Goal: Task Accomplishment & Management: Manage account settings

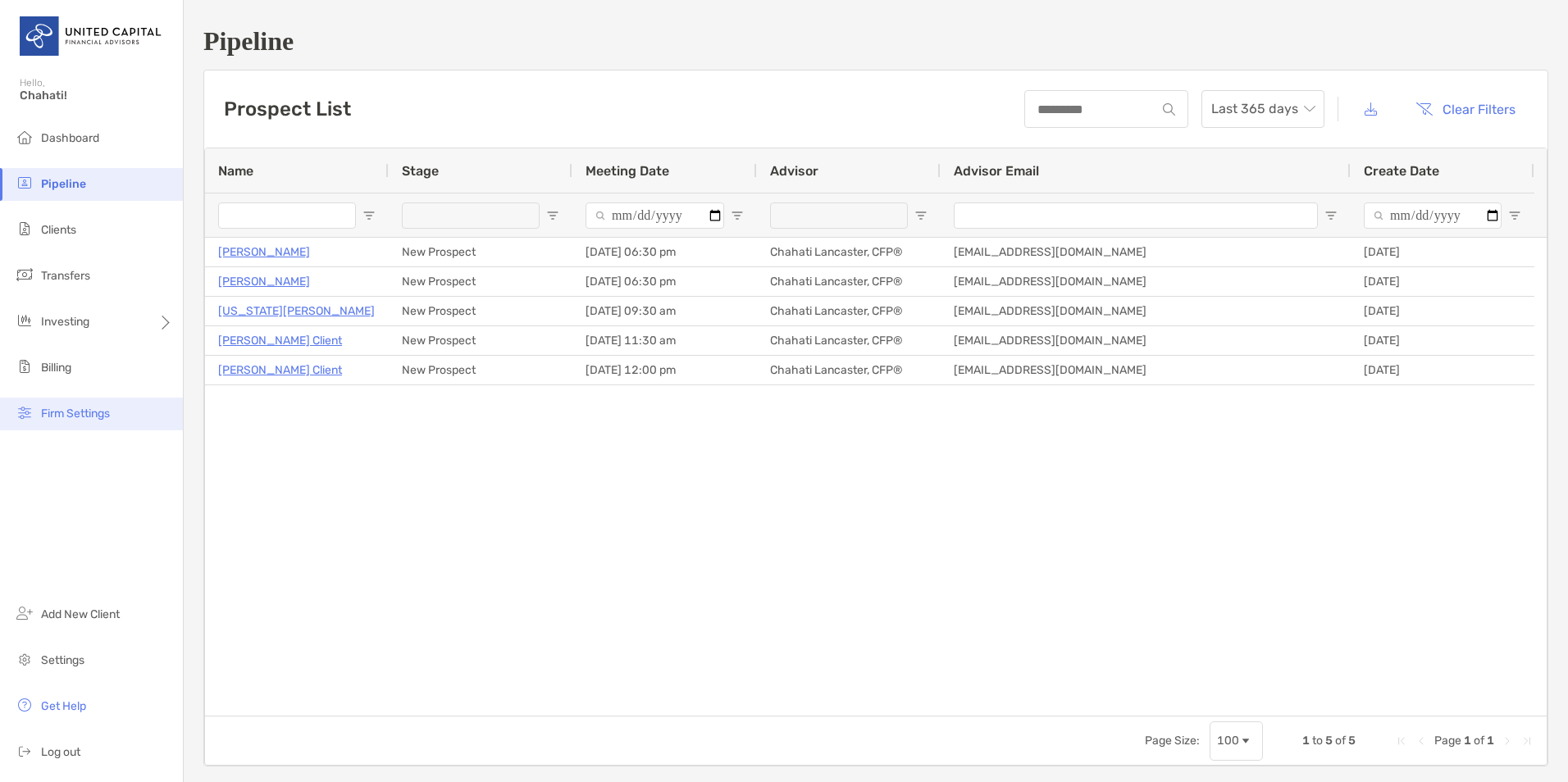
click at [75, 414] on span "Firm Settings" at bounding box center [75, 414] width 69 height 14
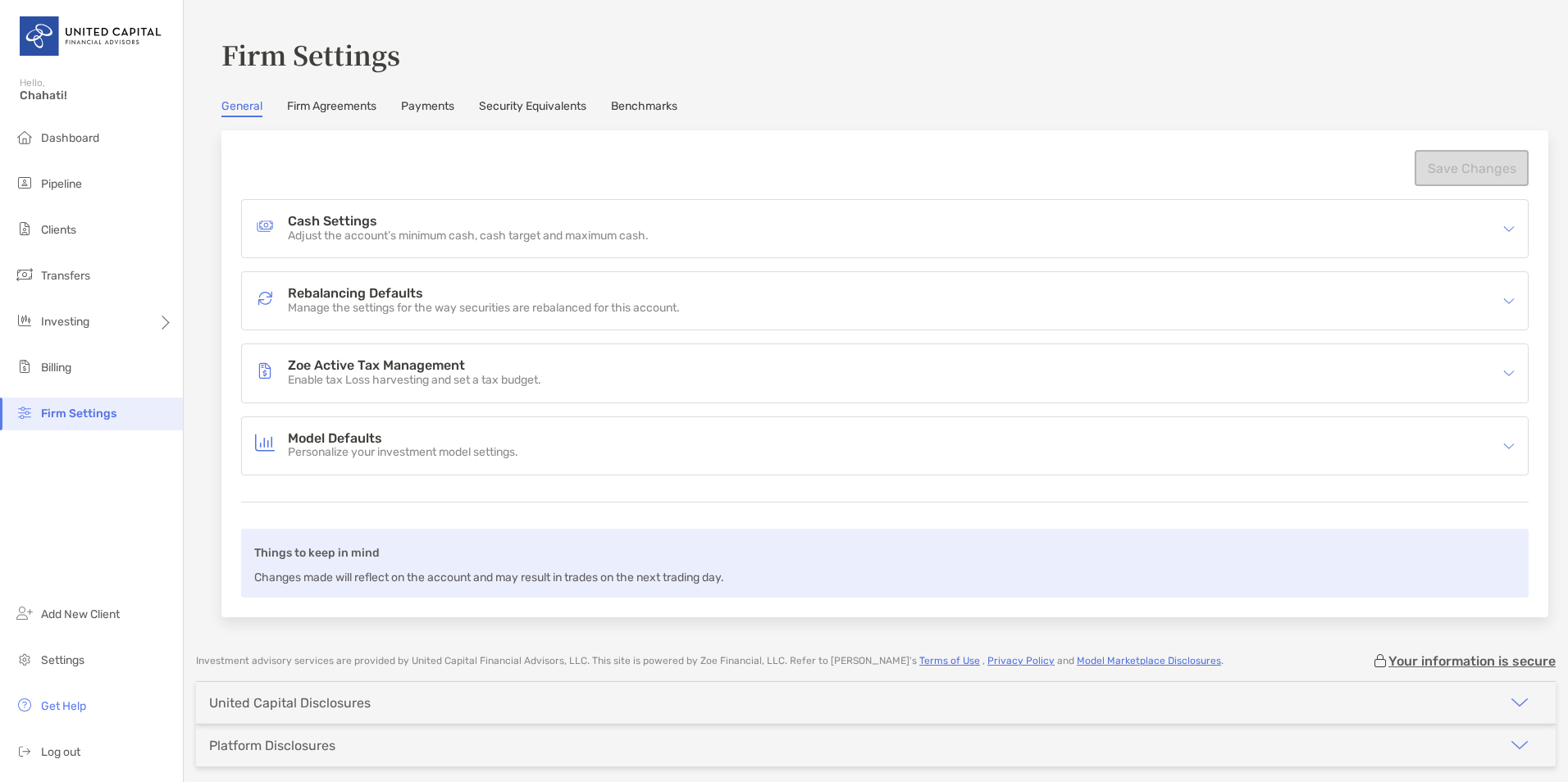
scroll to position [68, 0]
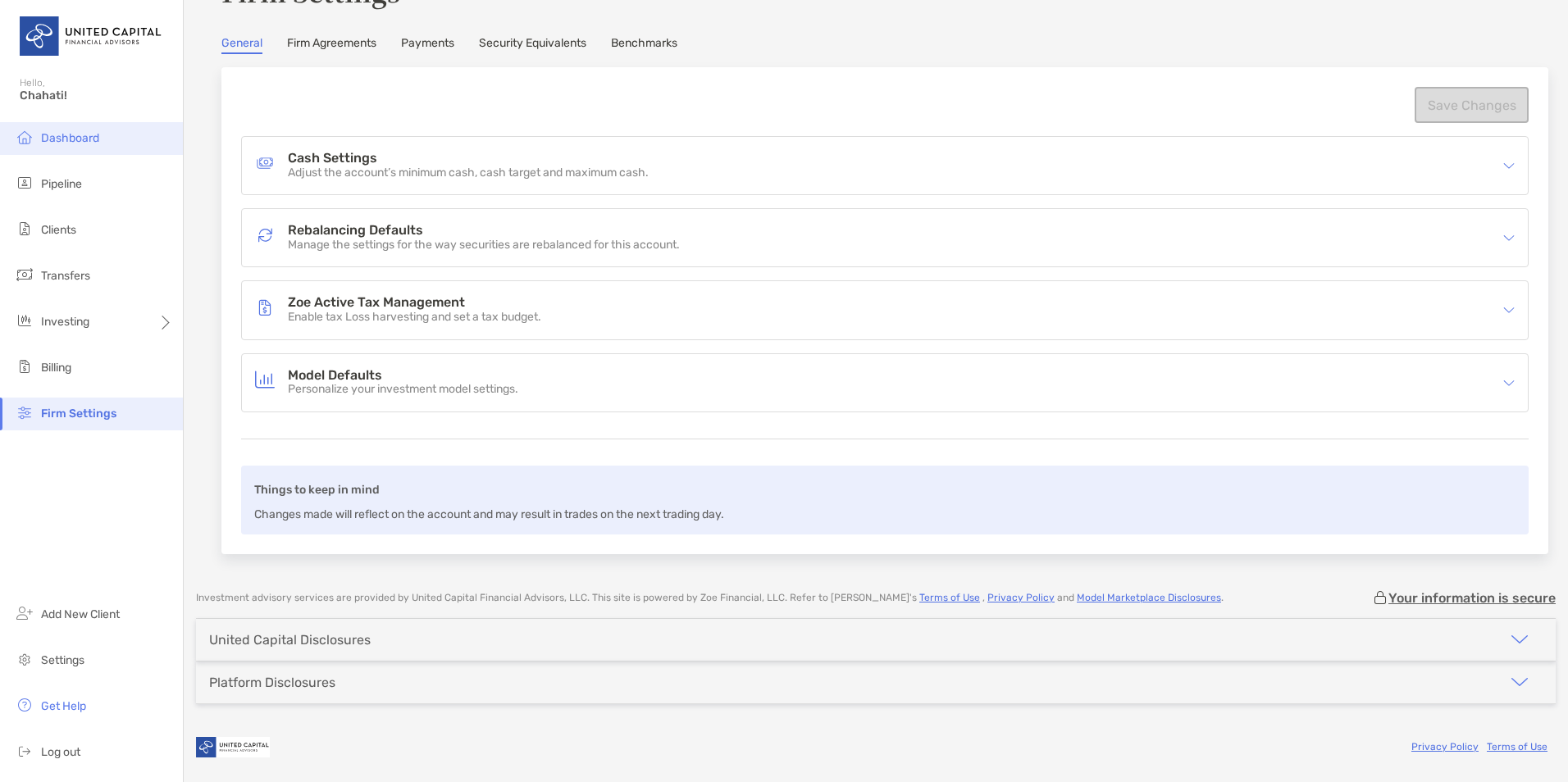
click at [62, 139] on span "Dashboard" at bounding box center [70, 139] width 58 height 14
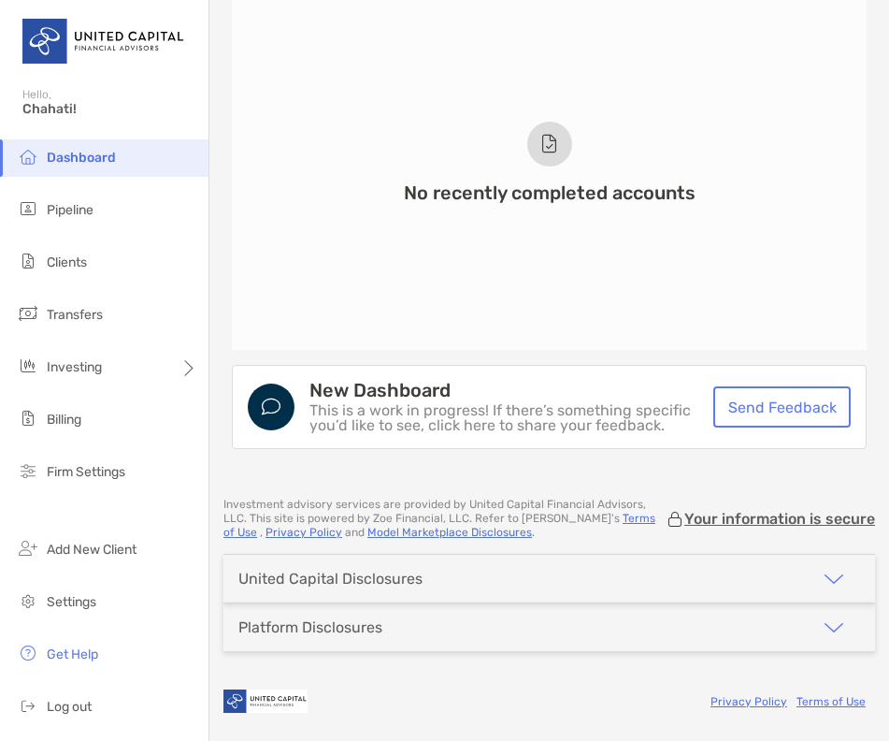
scroll to position [1455, 0]
click at [63, 210] on span "Pipeline" at bounding box center [70, 210] width 47 height 16
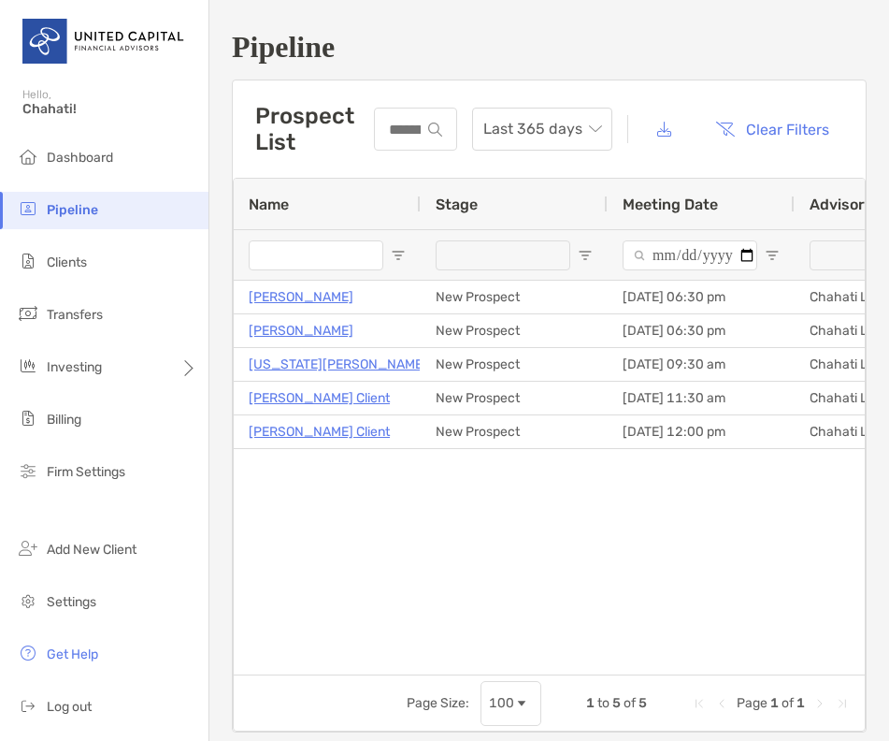
click at [511, 59] on h1 "Pipeline" at bounding box center [549, 47] width 635 height 35
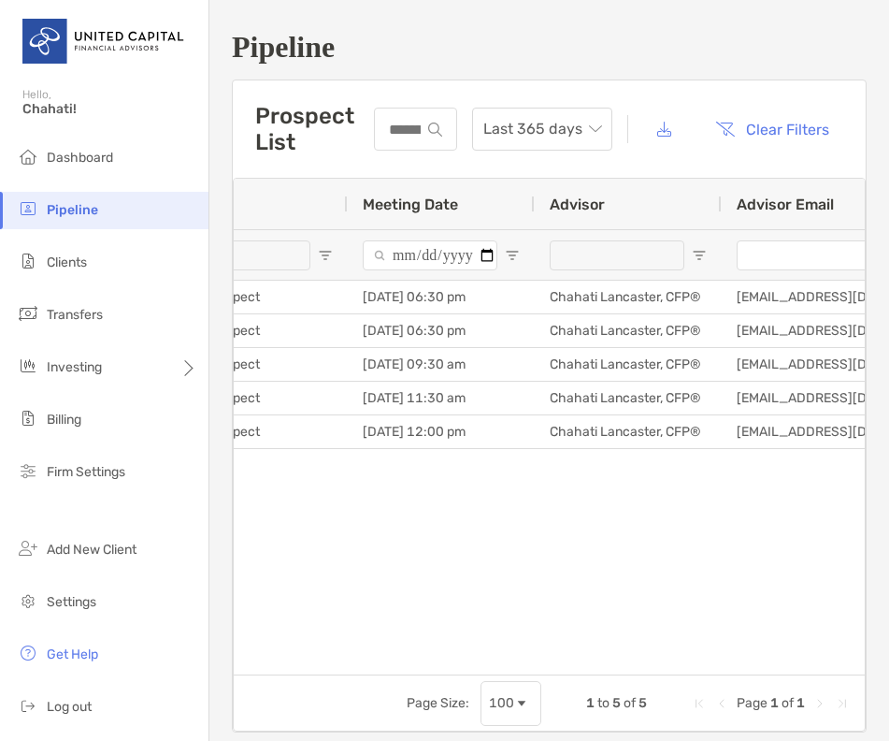
scroll to position [0, 2]
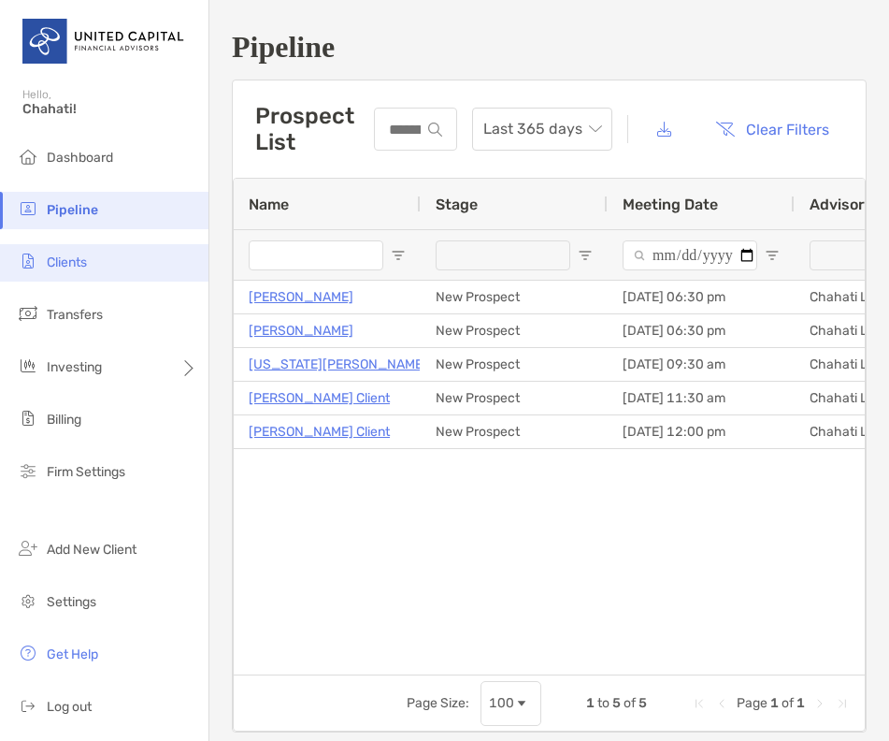
click at [114, 260] on li "Clients" at bounding box center [104, 262] width 209 height 37
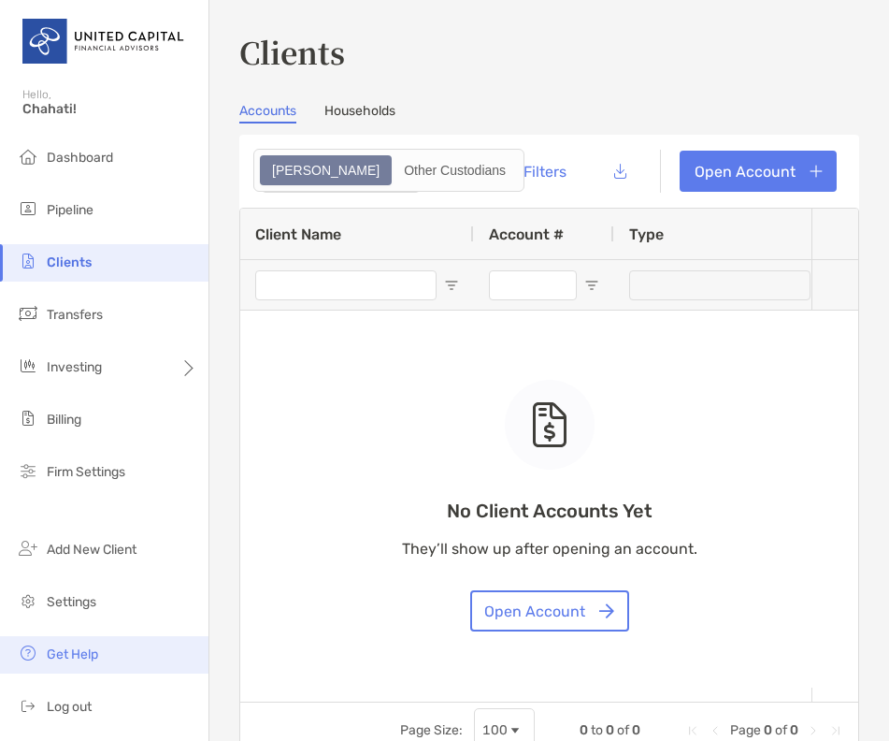
click at [81, 661] on span "Get Help" at bounding box center [72, 654] width 51 height 16
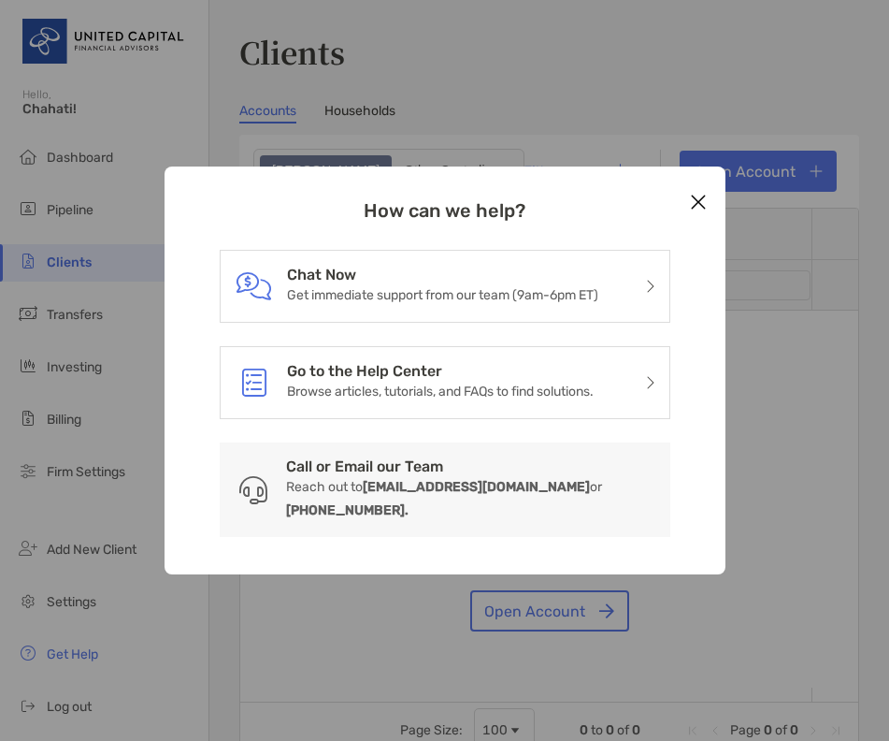
click at [690, 207] on icon "Close modal" at bounding box center [698, 202] width 17 height 22
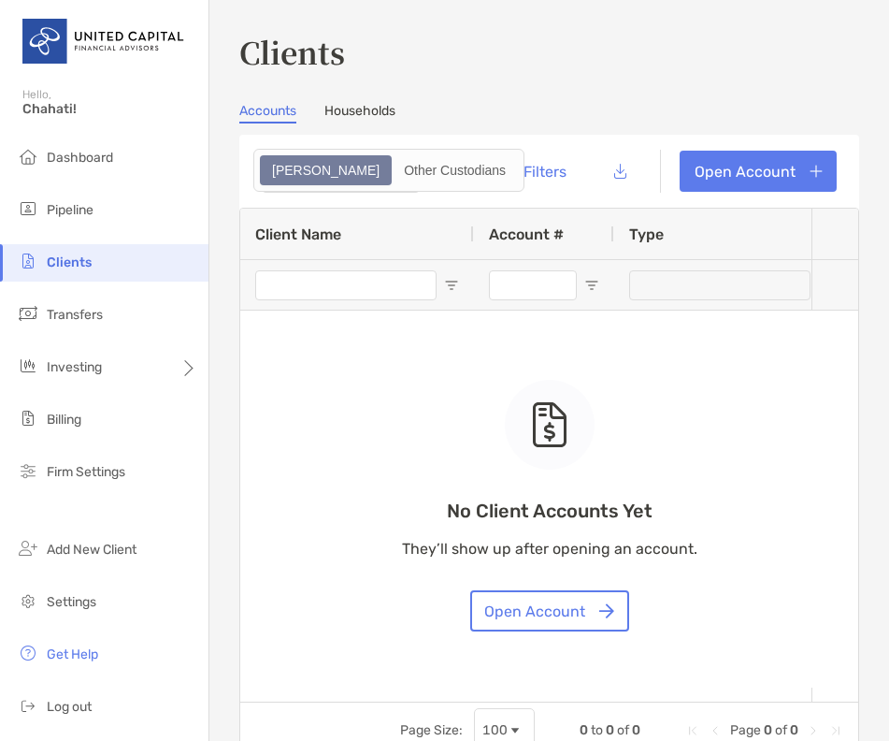
drag, startPoint x: 315, startPoint y: 687, endPoint x: 669, endPoint y: 740, distance: 357.4
click at [669, 740] on div "Client Name Account # Type Balance Cash Available 10 Day Performance ITD YTD St…" at bounding box center [549, 483] width 620 height 551
drag, startPoint x: 302, startPoint y: 697, endPoint x: 407, endPoint y: 697, distance: 104.8
click at [407, 697] on div "No Client Accounts Yet They’ll show up after opening an account. Open Account" at bounding box center [549, 455] width 618 height 493
click at [313, 693] on div "No Client Accounts Yet They’ll show up after opening an account. Open Account" at bounding box center [549, 455] width 618 height 493
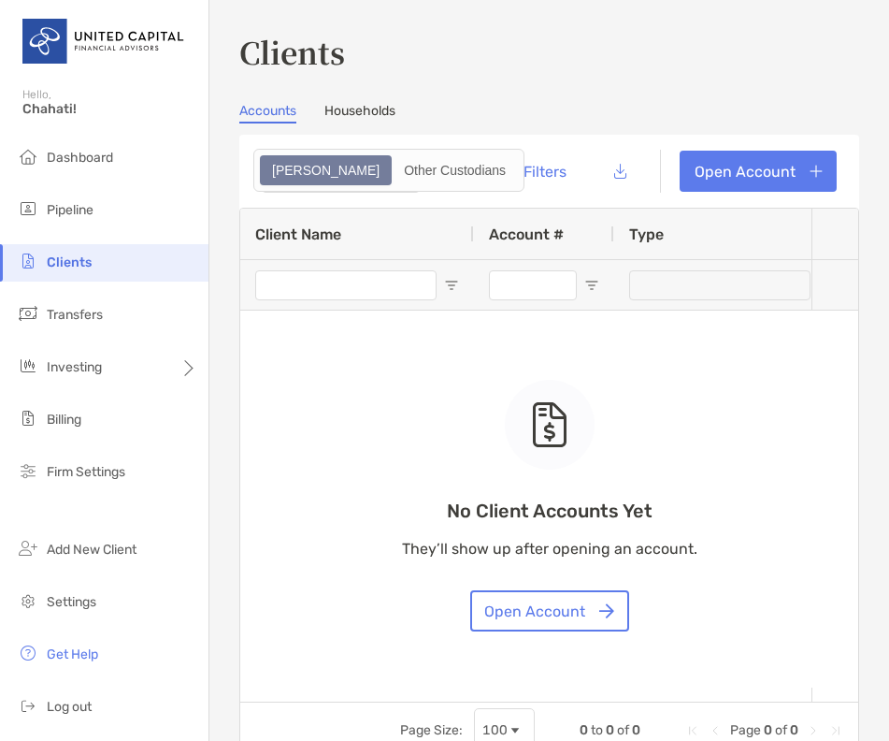
drag, startPoint x: 294, startPoint y: 687, endPoint x: 542, endPoint y: 687, distance: 247.9
click at [542, 687] on div "No Client Accounts Yet They’ll show up after opening an account. Open Account" at bounding box center [549, 455] width 618 height 493
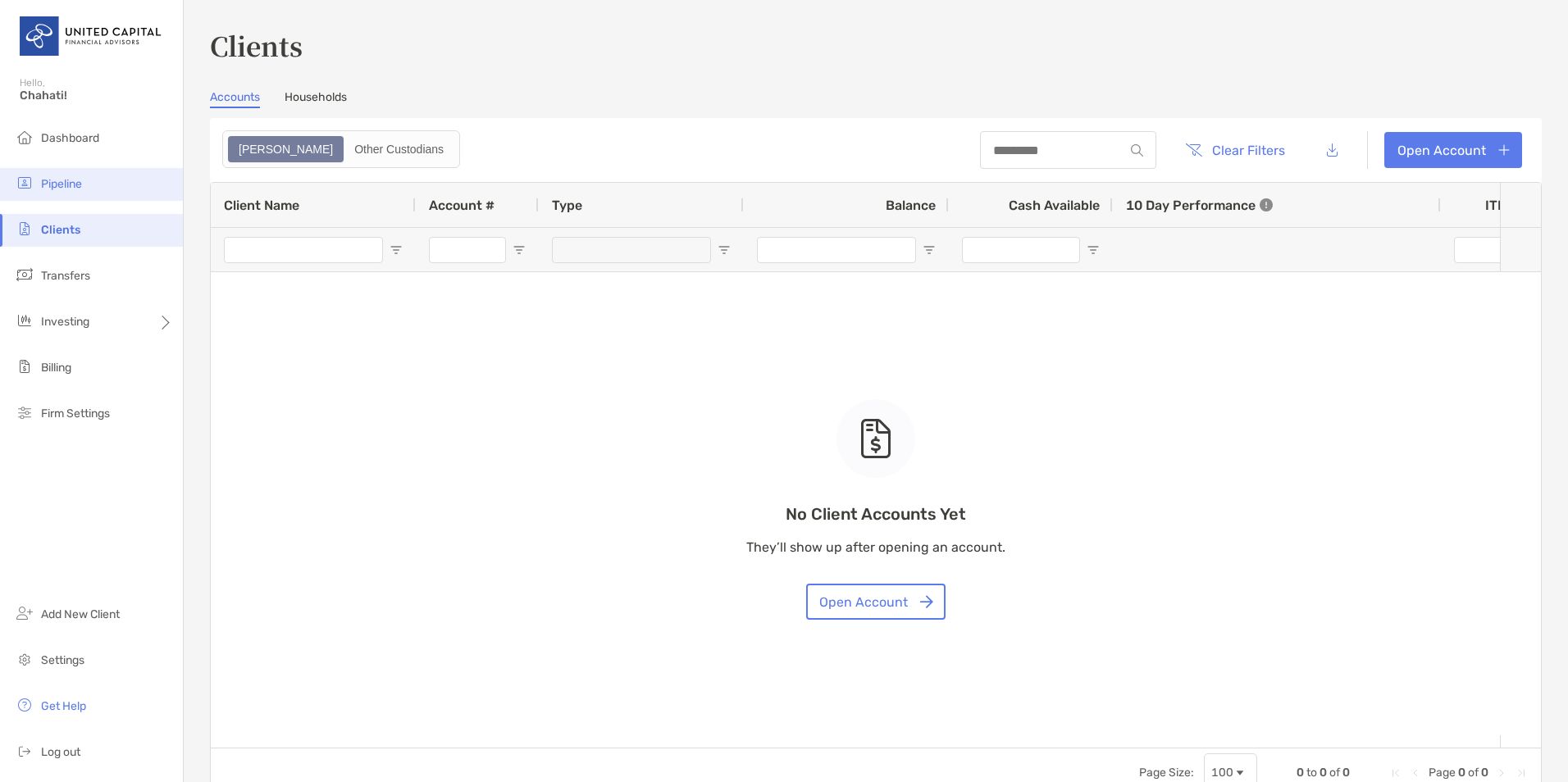
click at [68, 181] on span "Pipeline" at bounding box center [61, 184] width 41 height 14
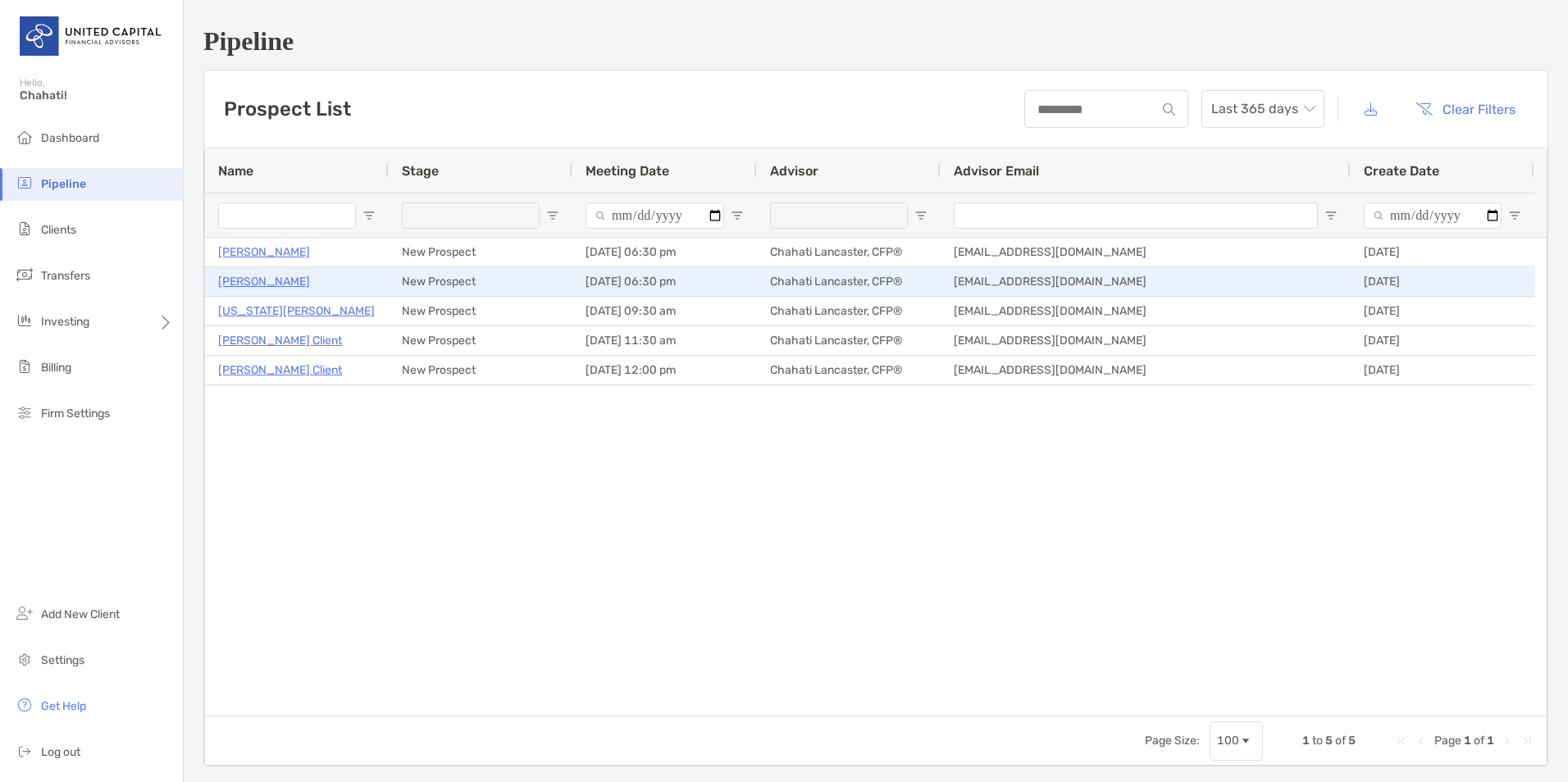
click at [259, 281] on p "[PERSON_NAME]" at bounding box center [264, 281] width 92 height 20
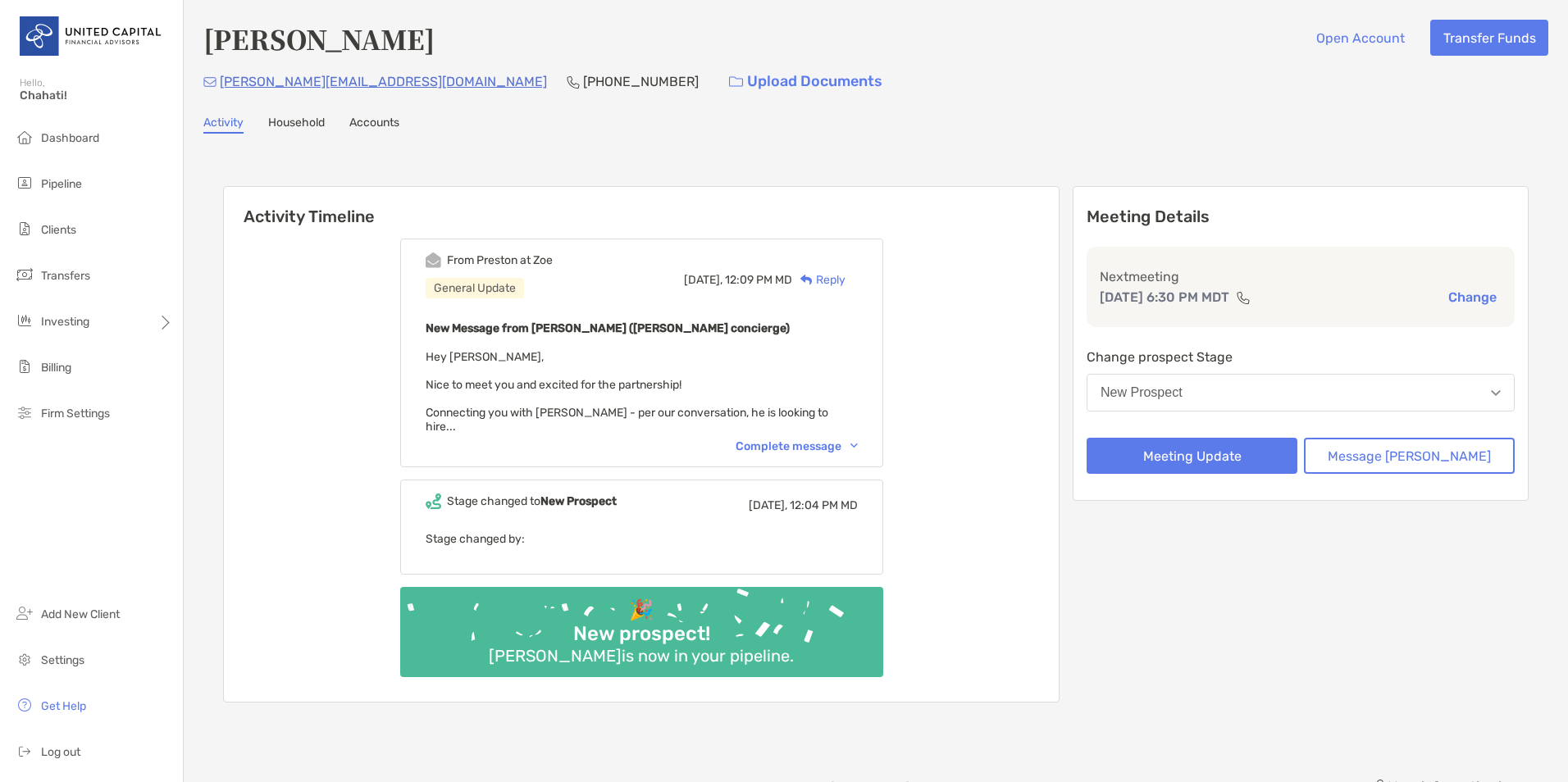
click at [1478, 296] on button "Change" at bounding box center [1472, 297] width 58 height 18
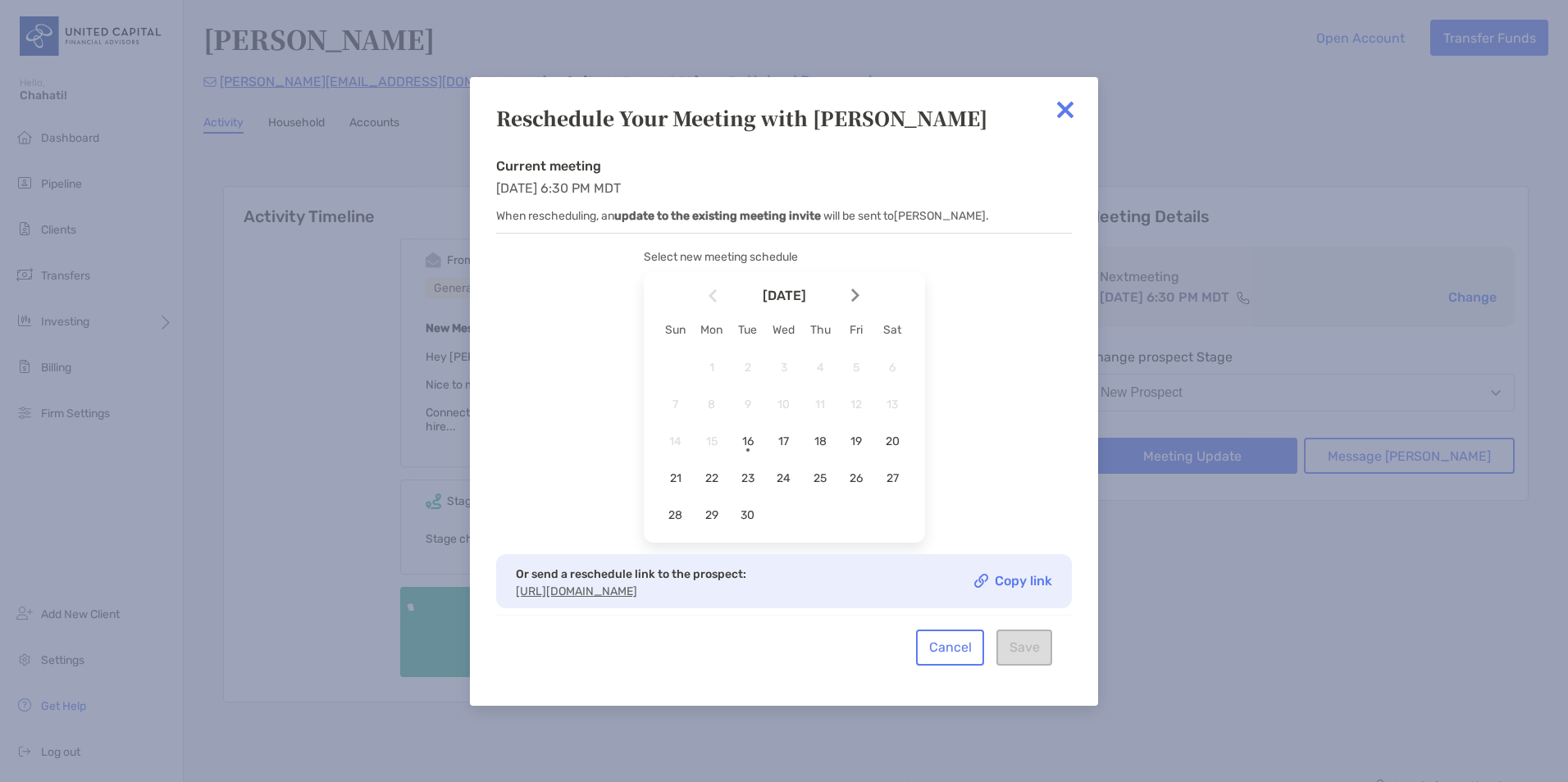
click at [1028, 577] on link "Copy link" at bounding box center [1013, 581] width 78 height 14
click at [1058, 95] on img at bounding box center [1065, 110] width 32 height 32
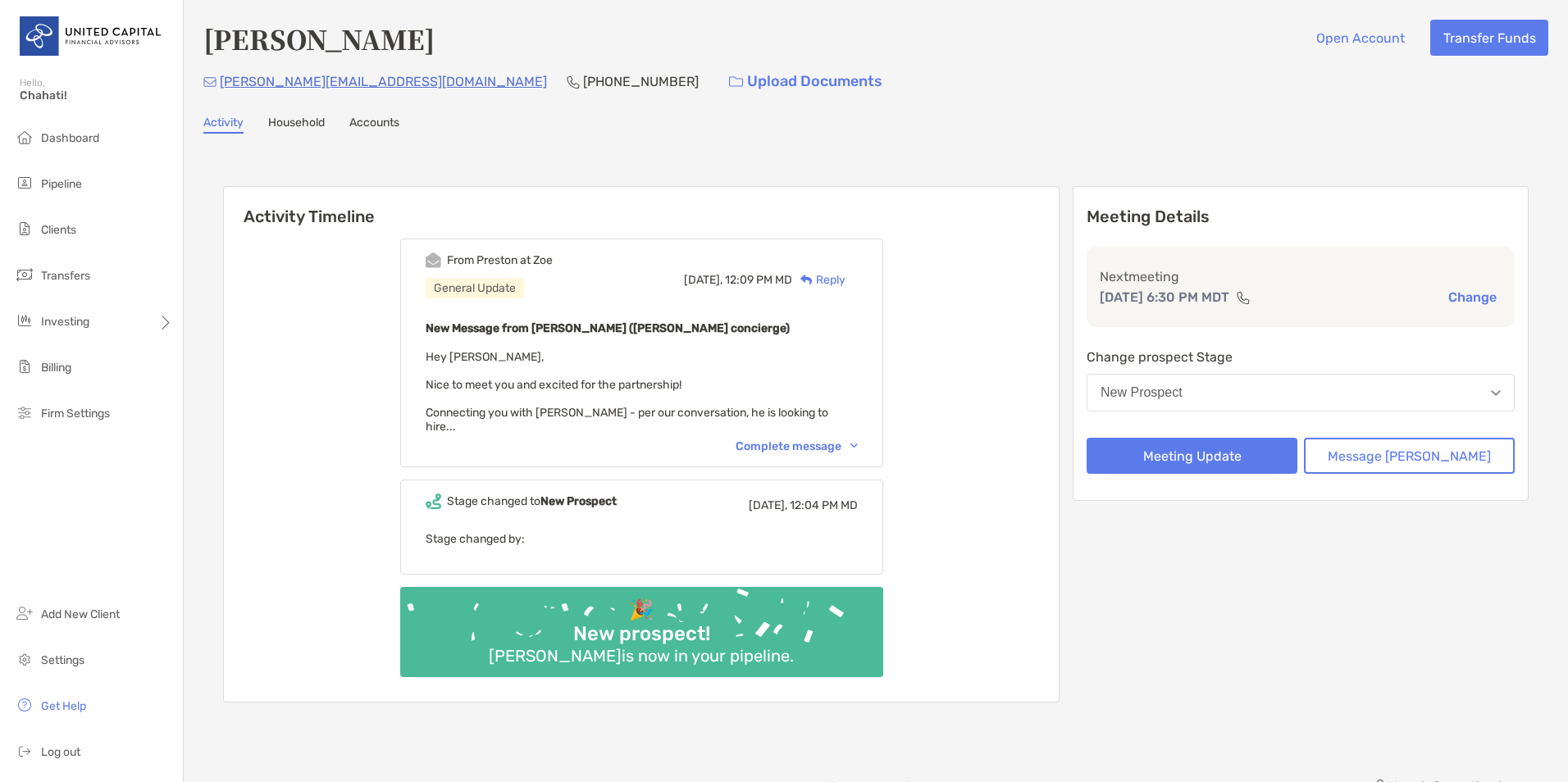
click at [1279, 565] on div "Meeting Details Next meeting Sep 18, 6:30 PM MDT Change Change prospect Stage N…" at bounding box center [1301, 444] width 456 height 516
click at [303, 82] on p "ryan.rv.rock@gmail.com" at bounding box center [383, 81] width 327 height 20
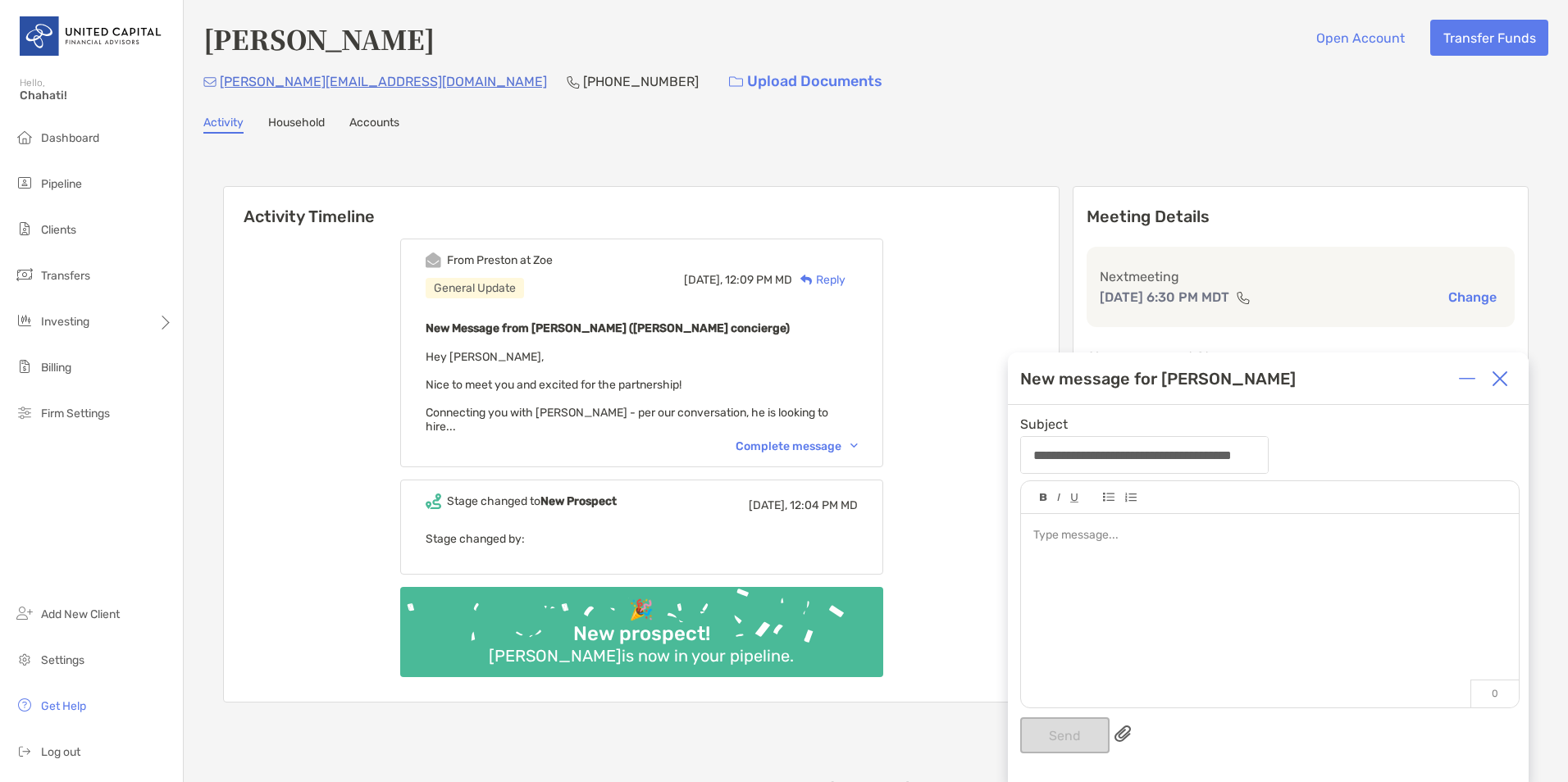
click at [1500, 380] on img at bounding box center [1500, 379] width 17 height 17
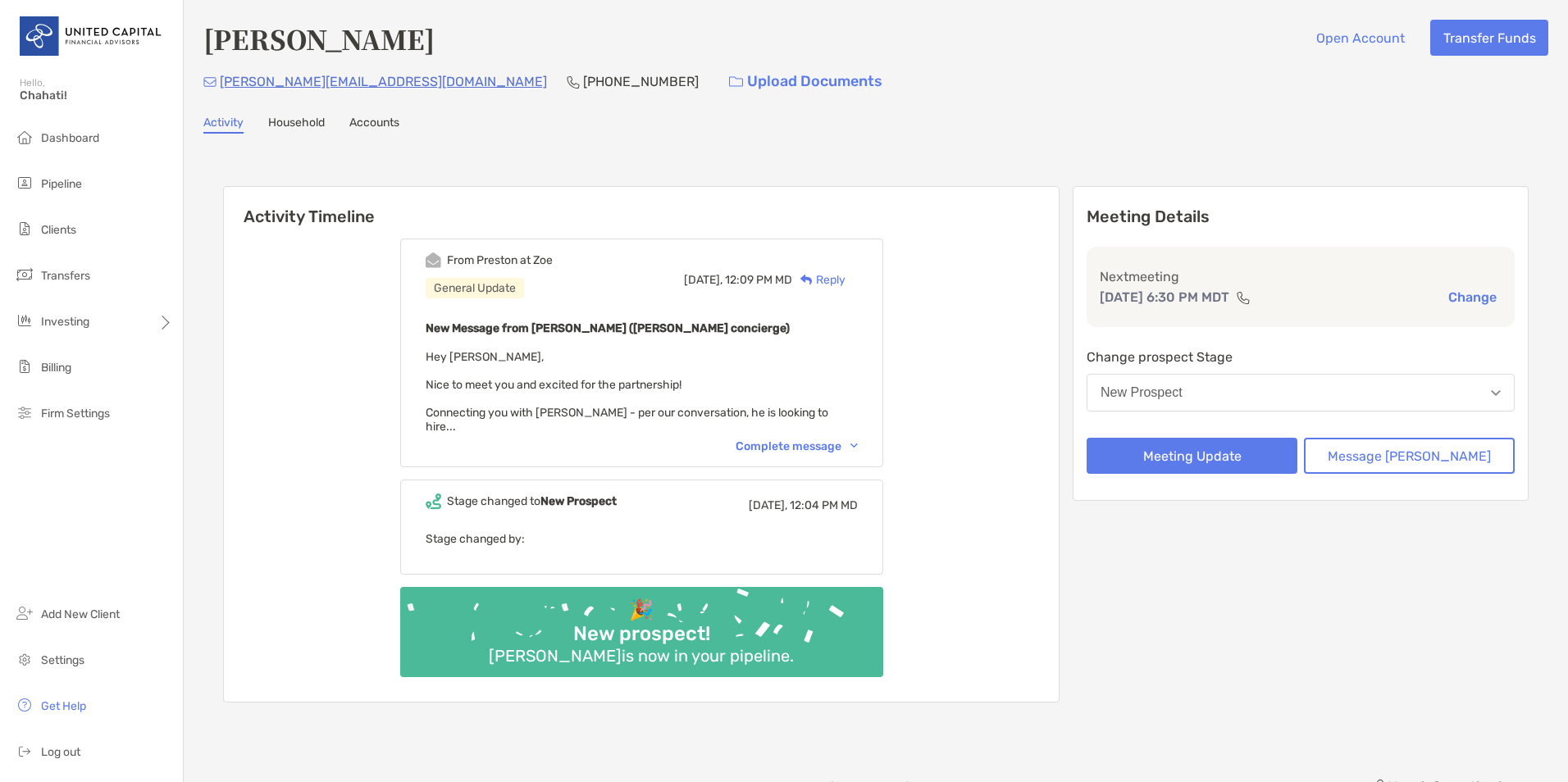
click at [1101, 63] on div "Ryan Rock Open Account Transfer Funds ryan.rv.rock@gmail.com (858) 229-8486 Upl…" at bounding box center [876, 59] width 1345 height 80
click at [1343, 632] on div "Meeting Details Next meeting Sep 18, 6:30 PM MDT Change Change prospect Stage N…" at bounding box center [1301, 444] width 456 height 516
